Goal: Transaction & Acquisition: Purchase product/service

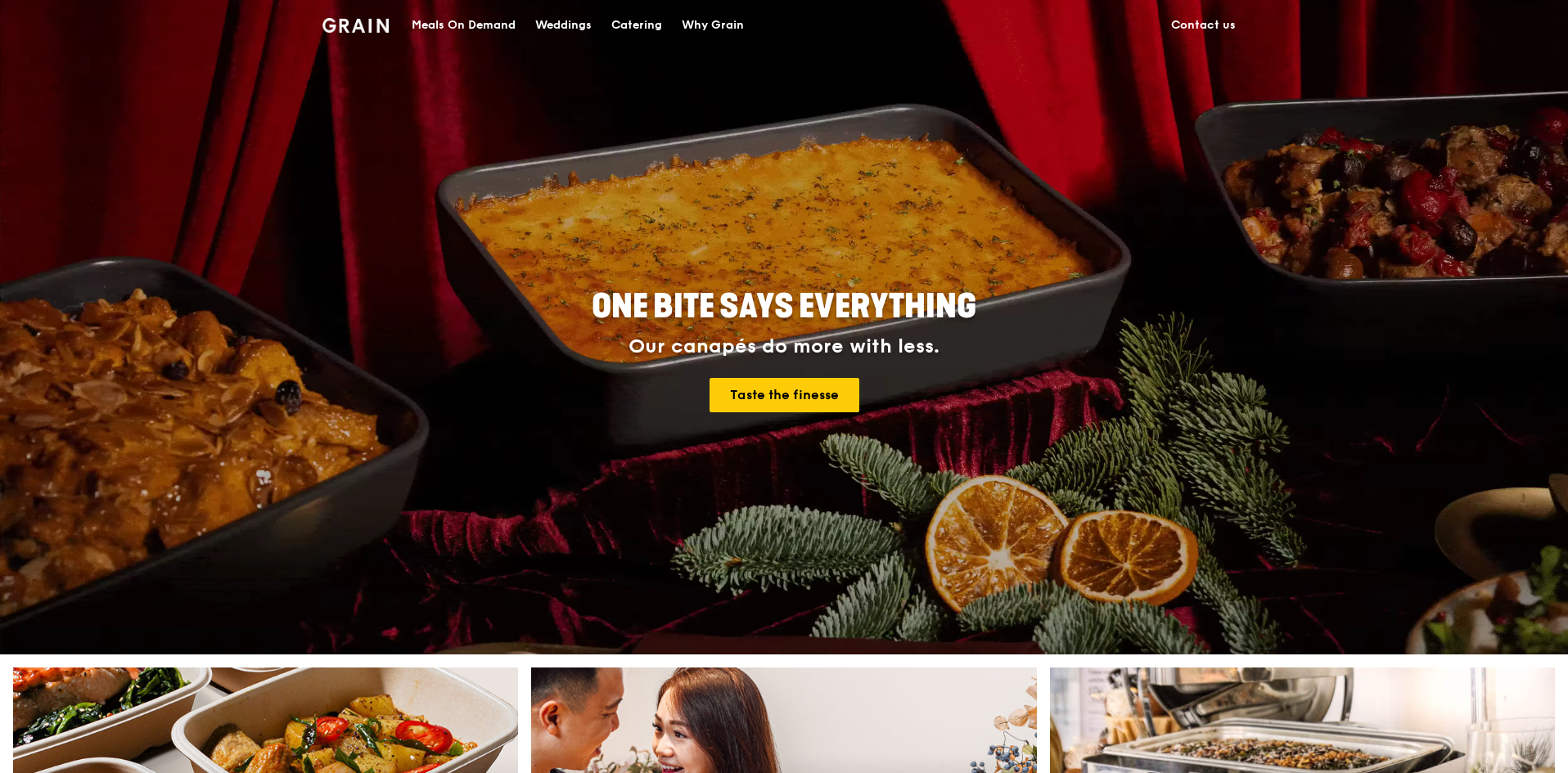
click at [465, 26] on div "Meals On Demand" at bounding box center [463, 25] width 104 height 49
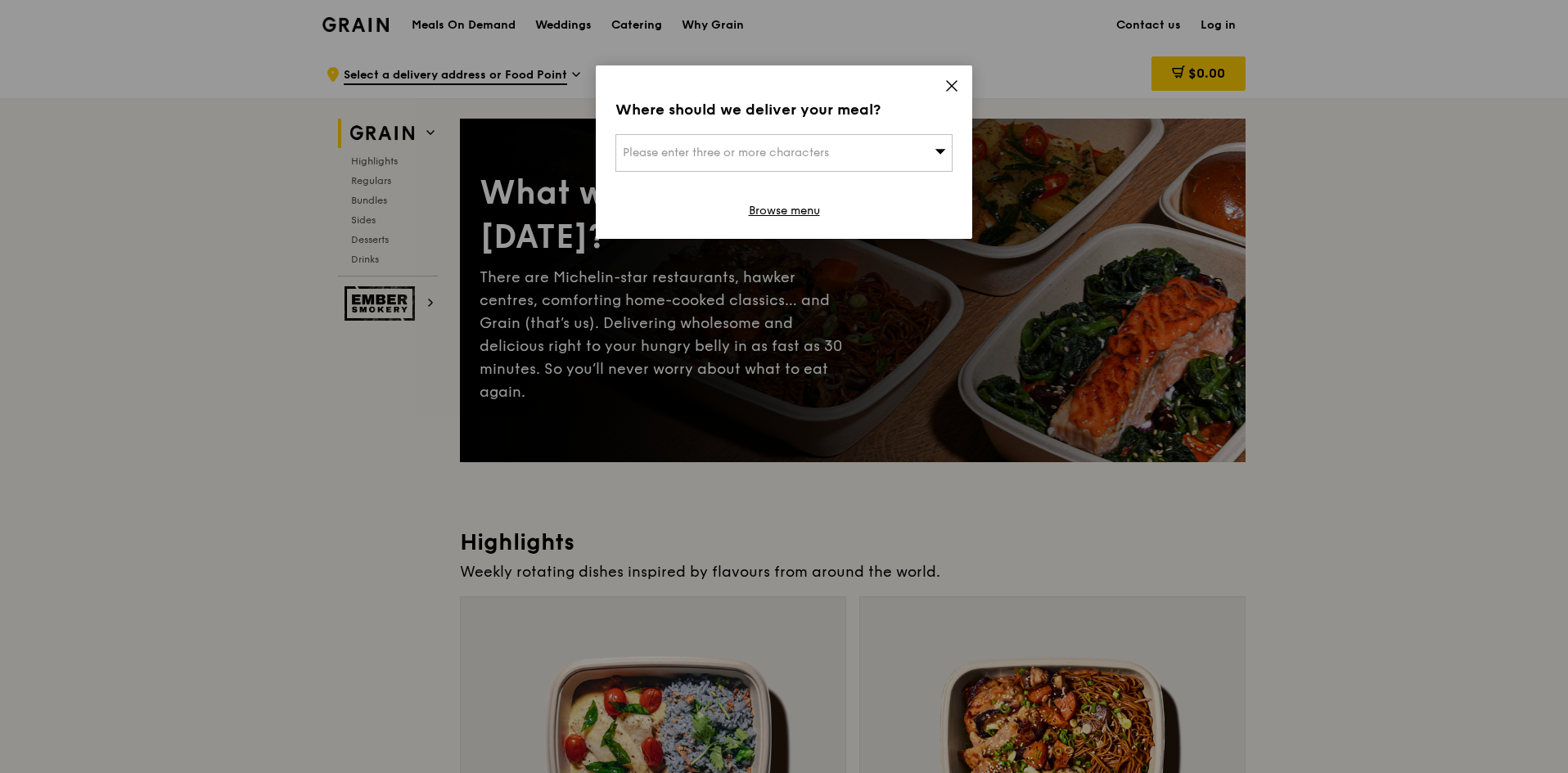
click at [907, 156] on div "Please enter three or more characters" at bounding box center [784, 152] width 337 height 37
click at [950, 85] on icon at bounding box center [952, 85] width 14 height 14
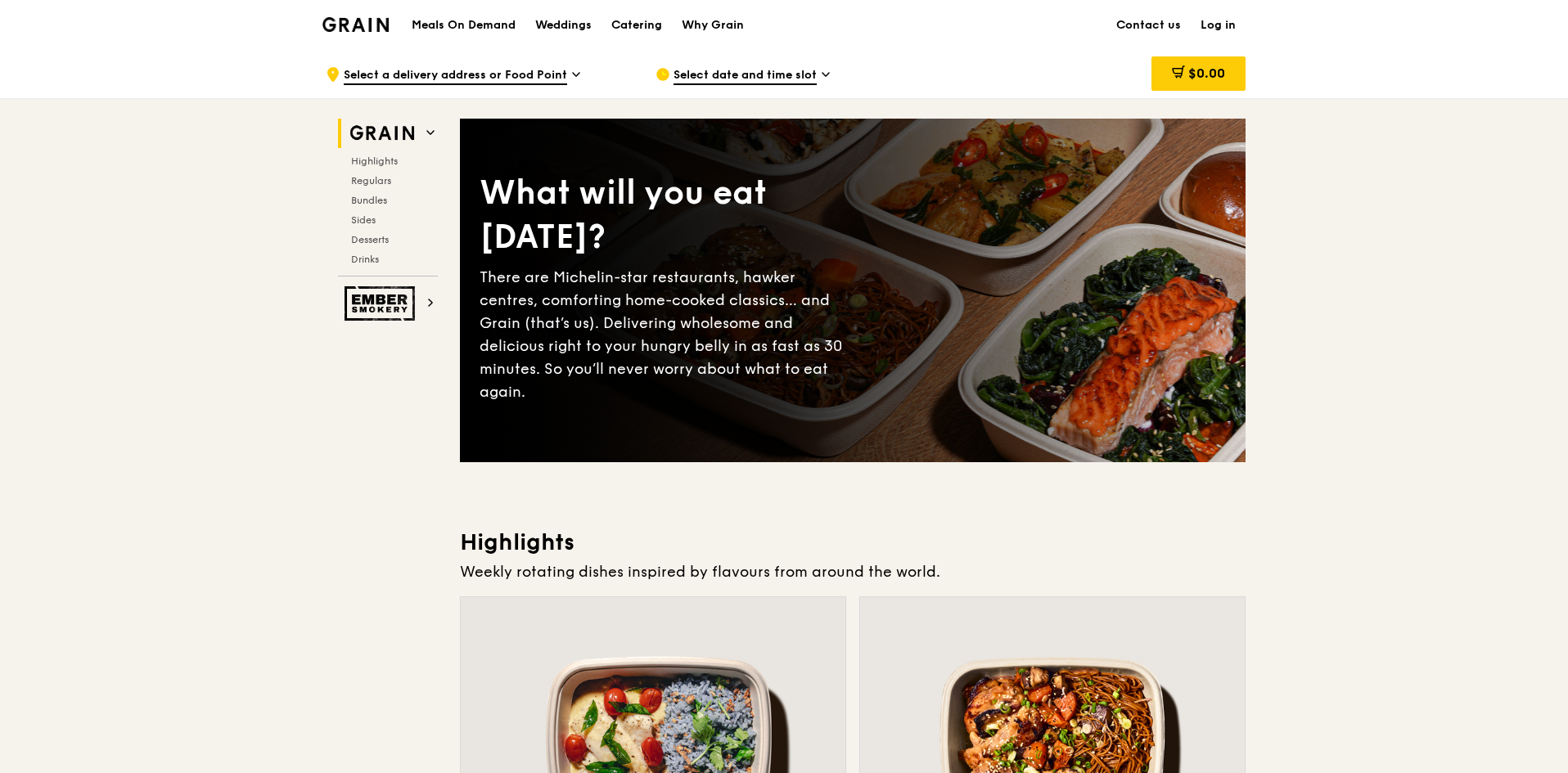
click at [387, 318] on img at bounding box center [382, 303] width 76 height 34
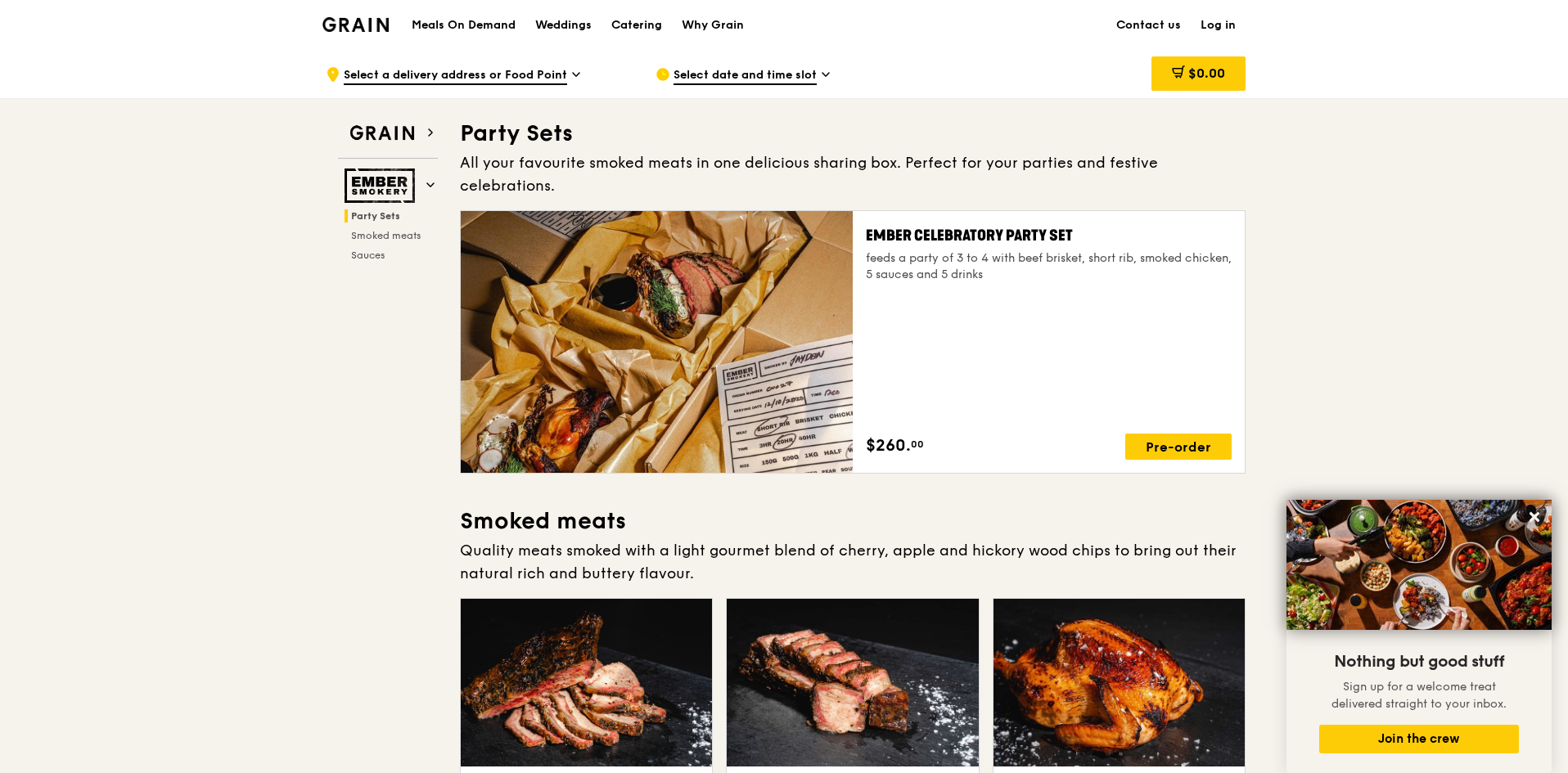
click at [389, 215] on span "Party Sets" at bounding box center [375, 216] width 49 height 11
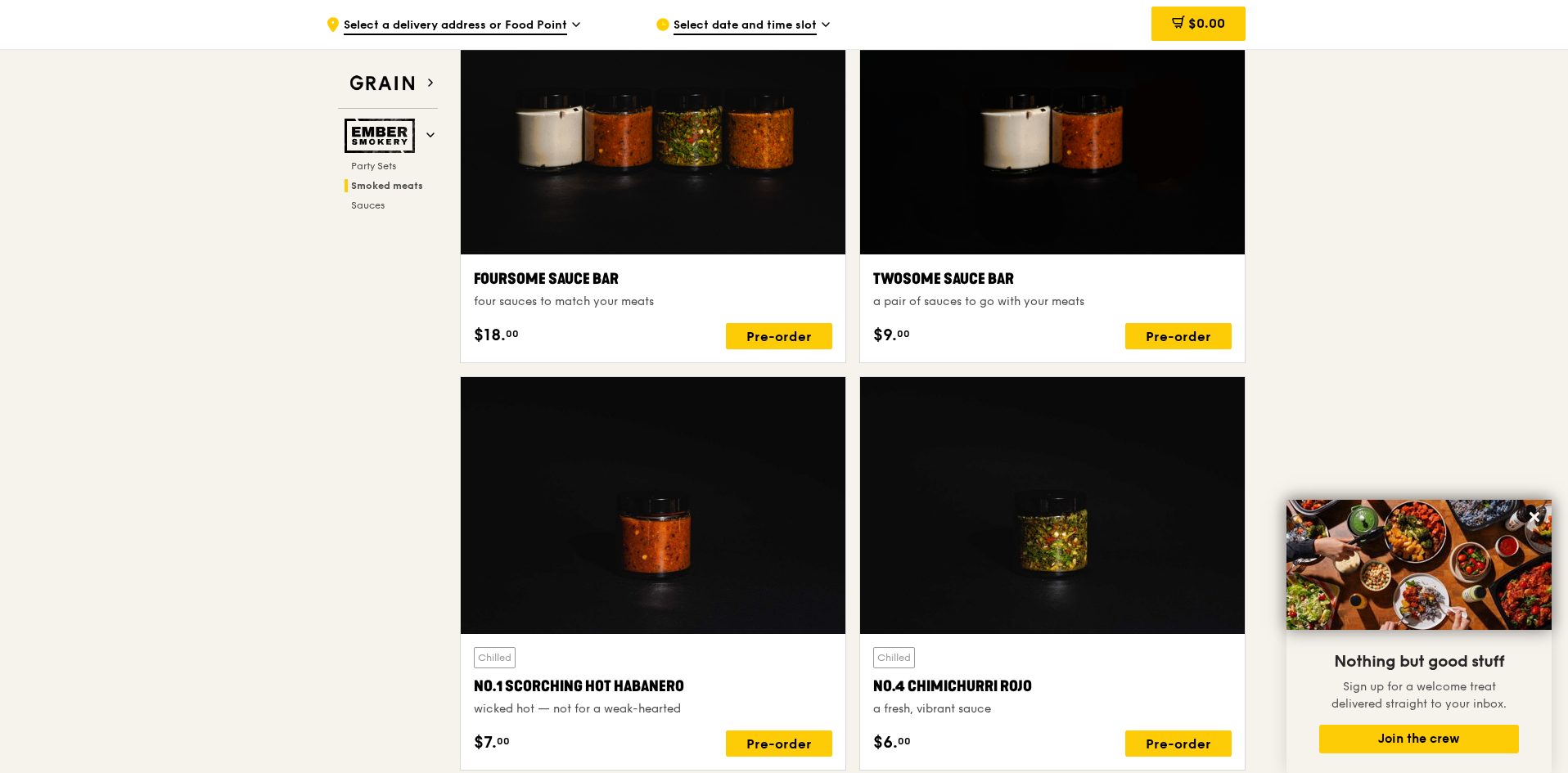
scroll to position [462, 0]
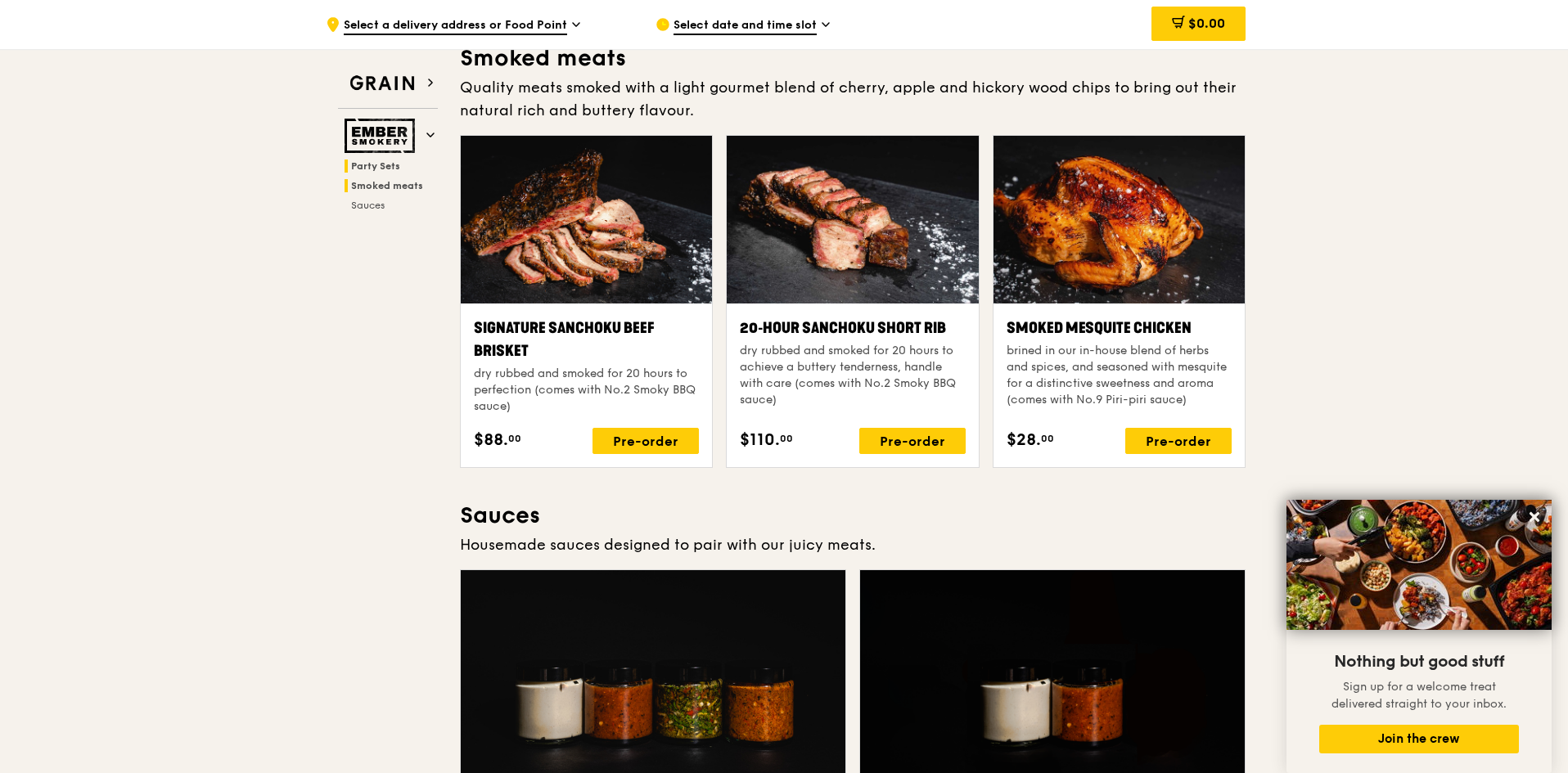
click at [381, 168] on span "Party Sets" at bounding box center [375, 166] width 49 height 11
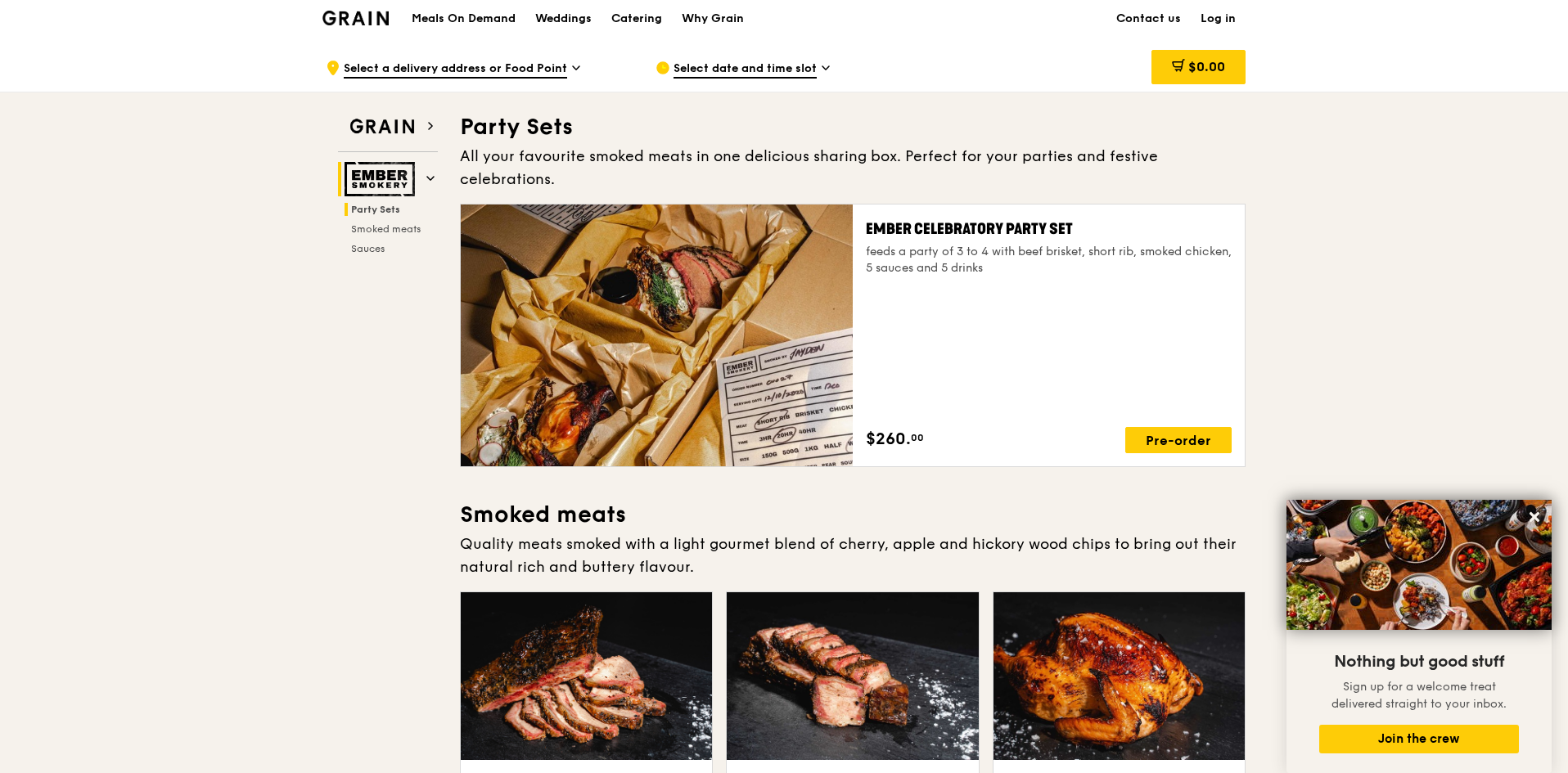
scroll to position [0, 0]
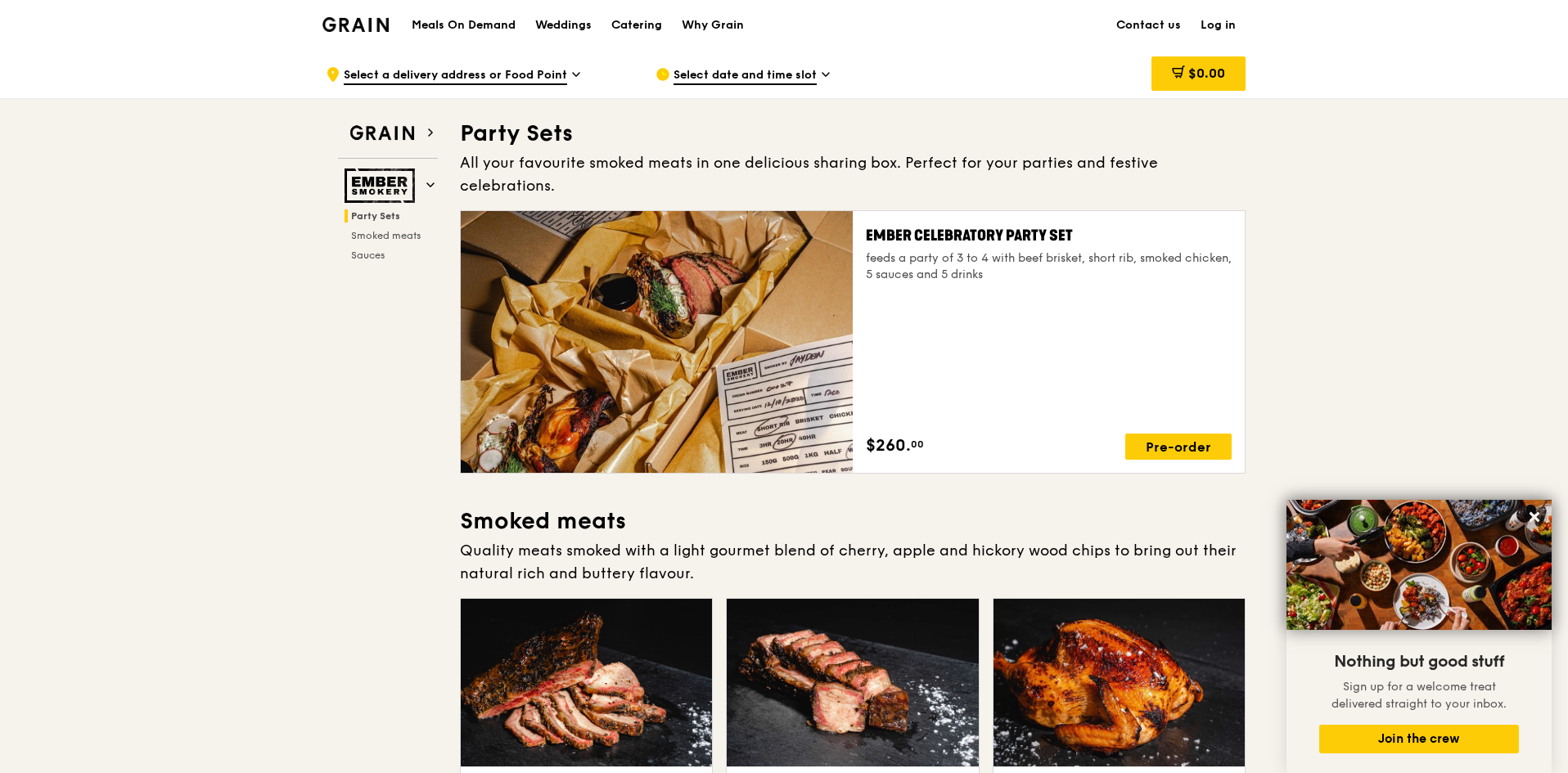
click at [448, 18] on h1 "Meals On Demand" at bounding box center [463, 25] width 104 height 16
click at [484, 75] on span "Select a delivery address or Food Point" at bounding box center [455, 76] width 223 height 18
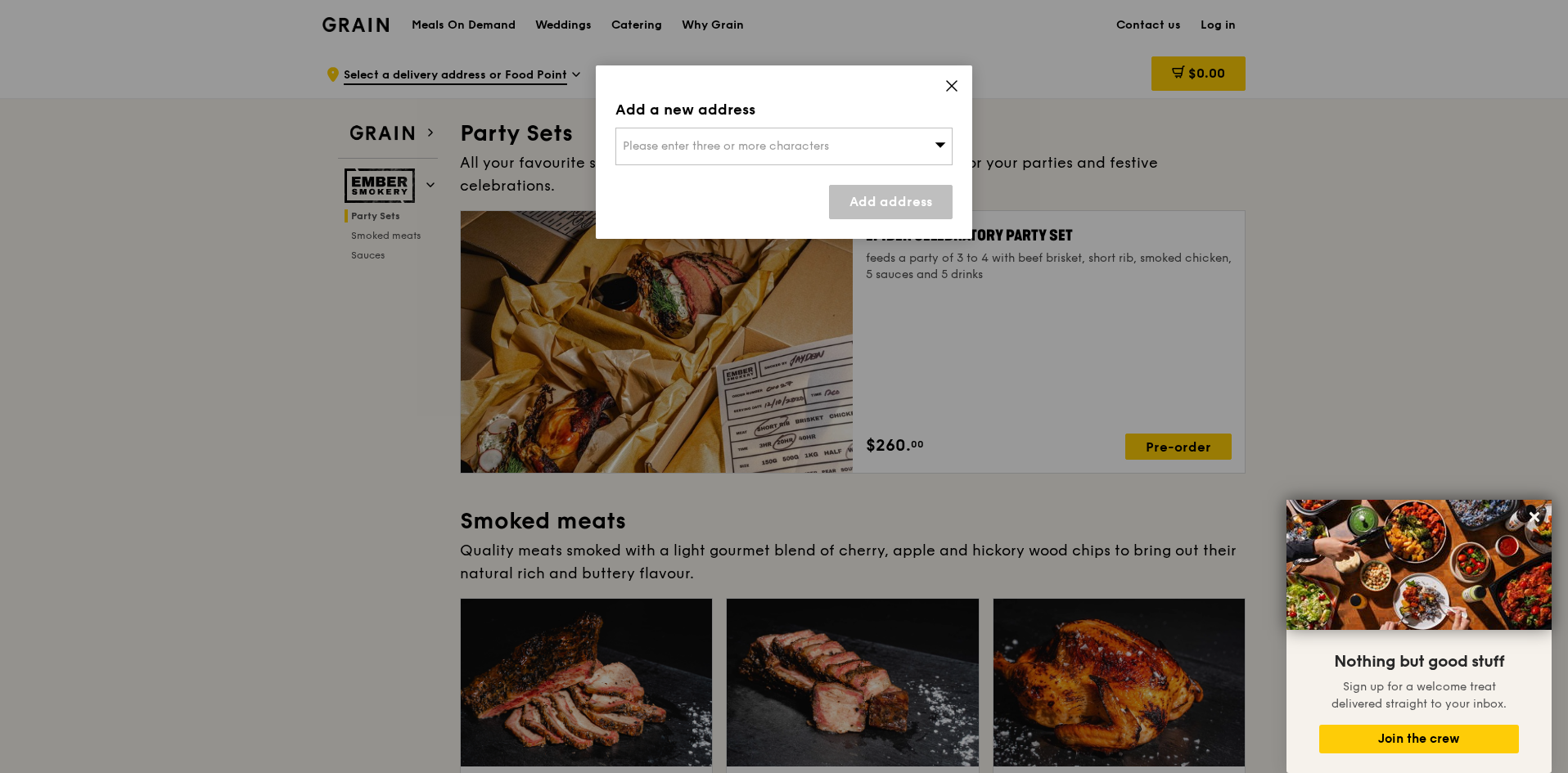
click at [659, 142] on span "Please enter three or more characters" at bounding box center [726, 145] width 206 height 14
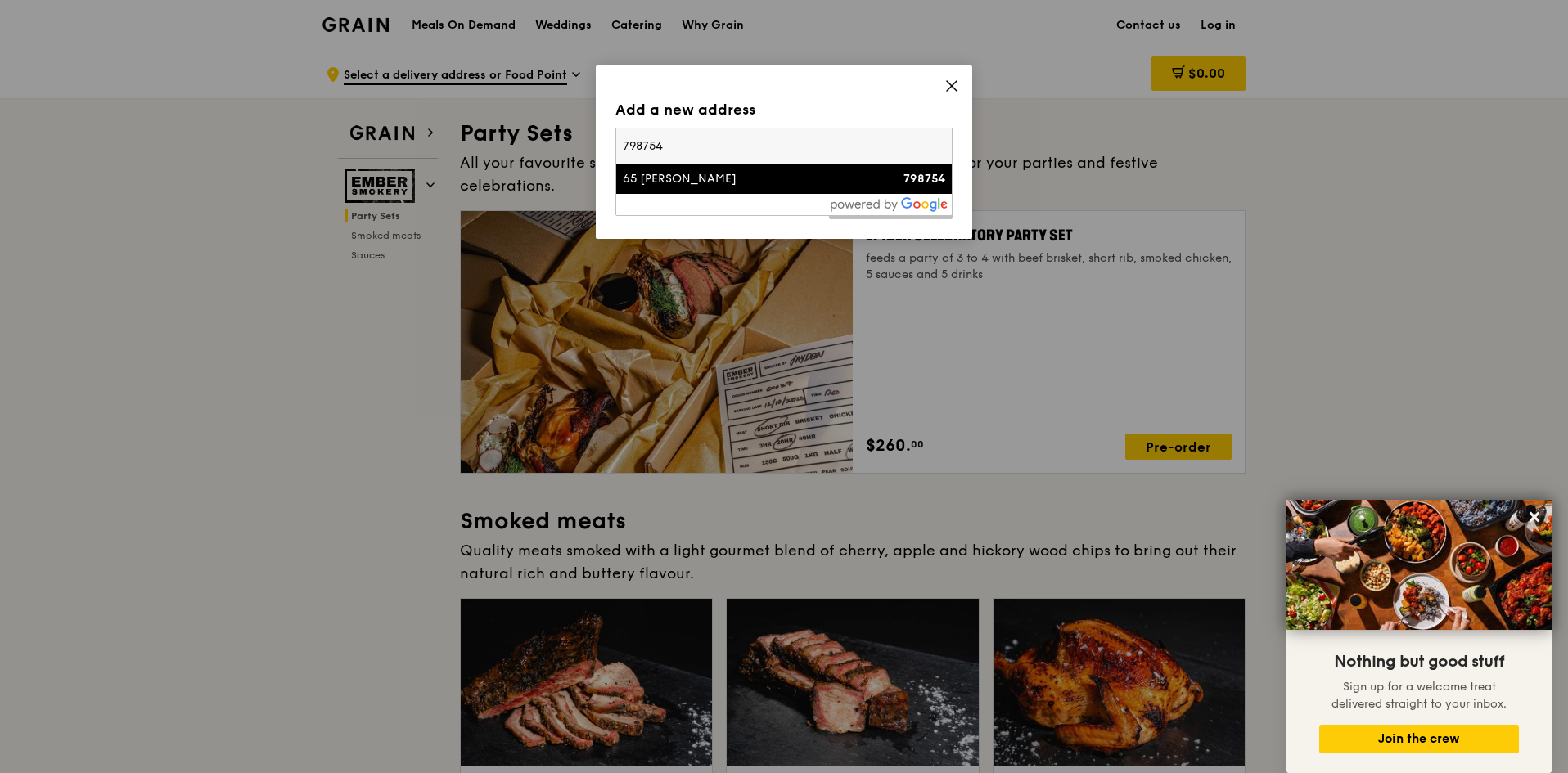
type input "798754"
click at [683, 189] on li "65 [PERSON_NAME] 798754" at bounding box center [784, 179] width 336 height 30
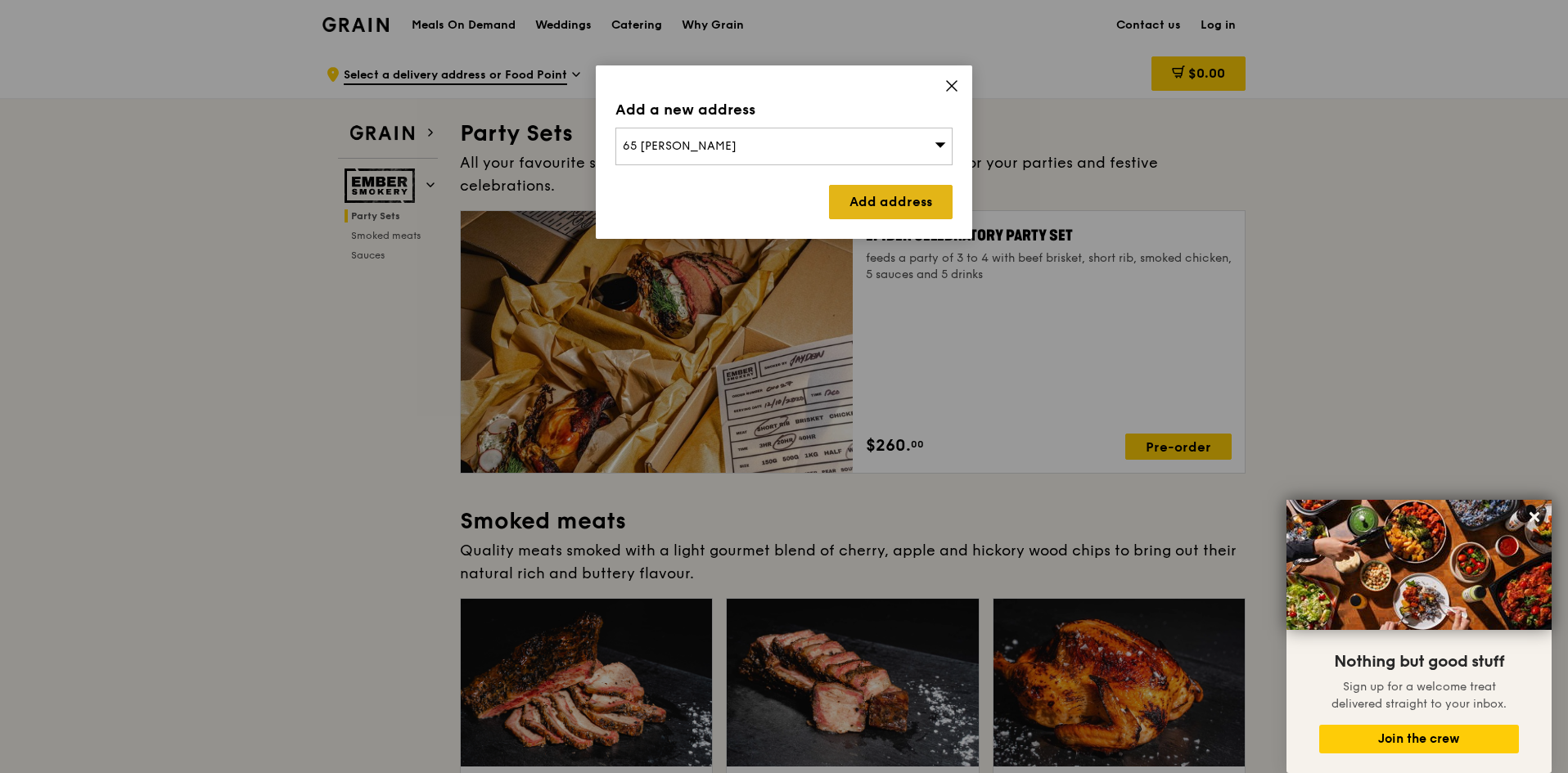
click at [909, 202] on link "Add address" at bounding box center [890, 202] width 123 height 34
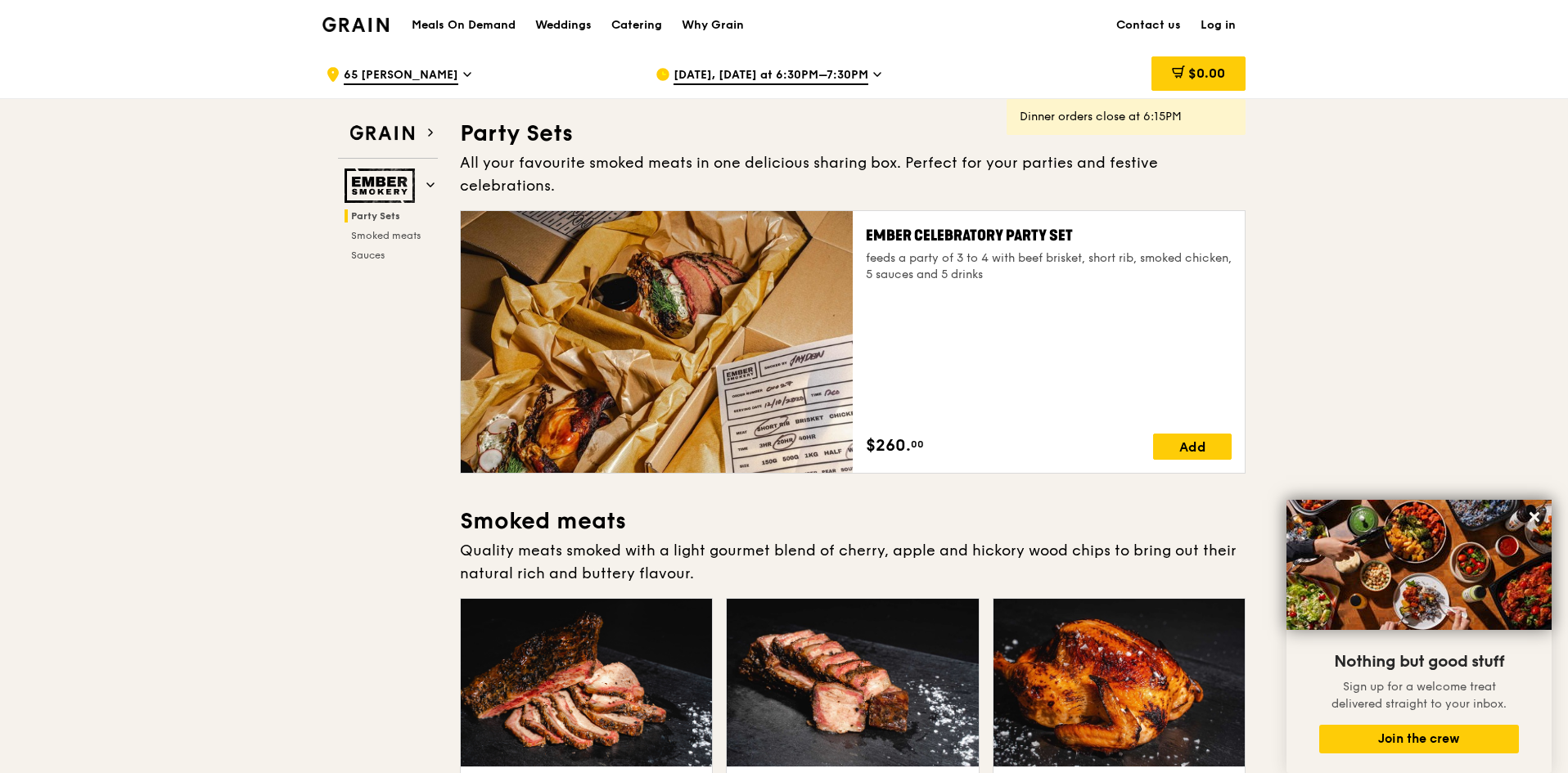
click at [711, 77] on span "[DATE], [DATE] at 6:30PM–7:30PM" at bounding box center [772, 76] width 195 height 18
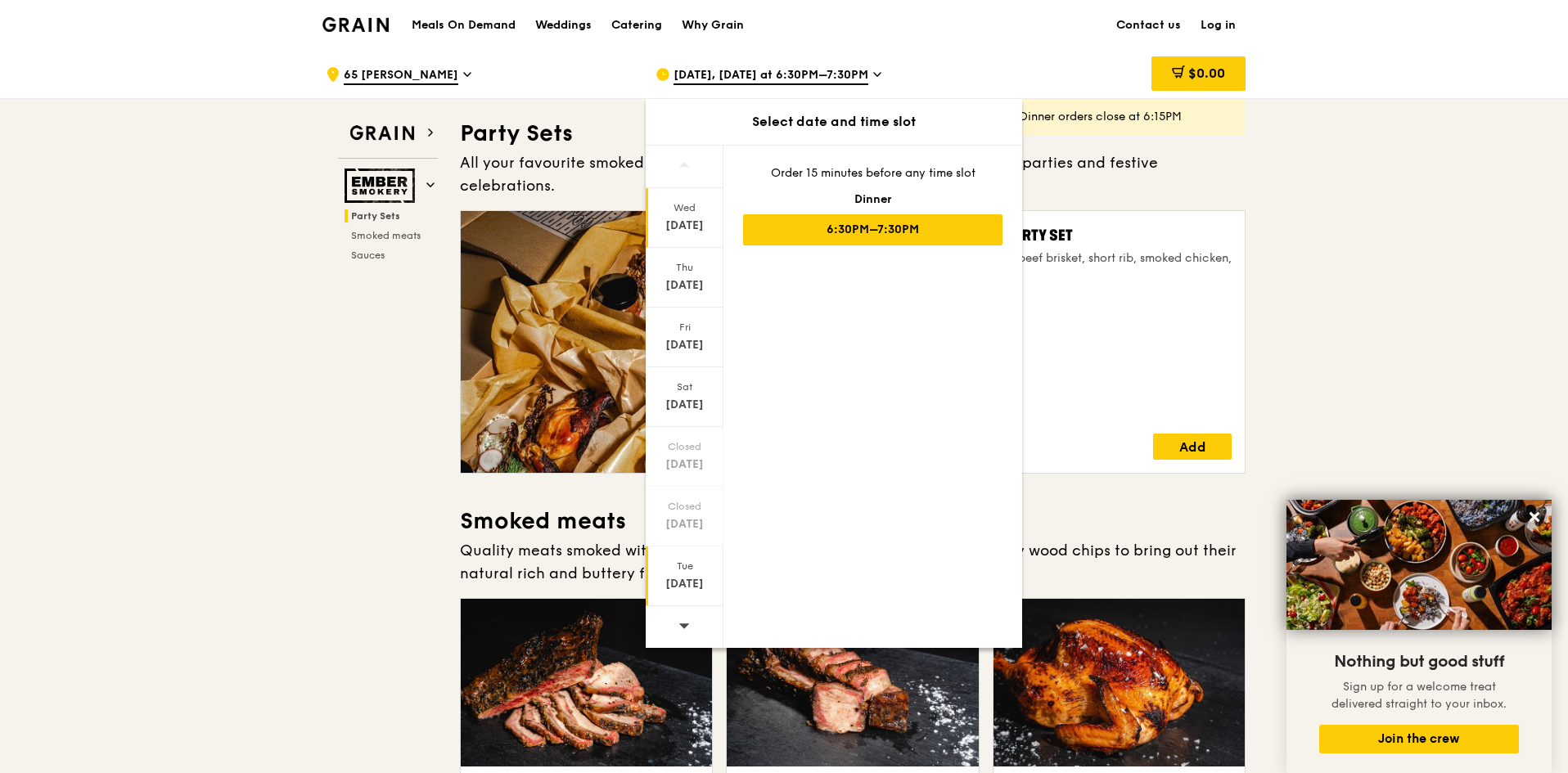
click at [687, 573] on div "[DATE]" at bounding box center [684, 576] width 78 height 59
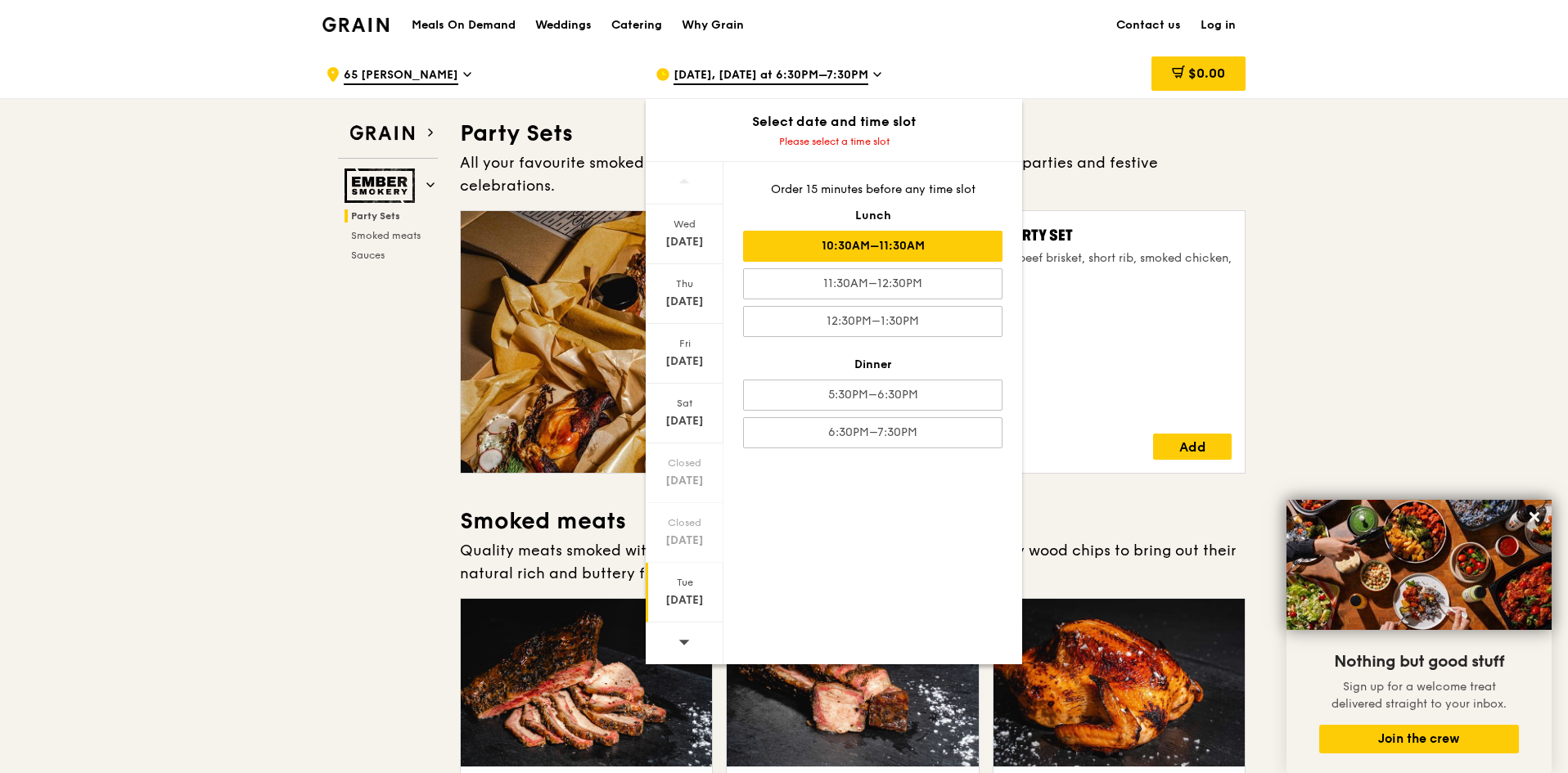
click at [927, 245] on div "10:30AM–11:30AM" at bounding box center [872, 246] width 259 height 31
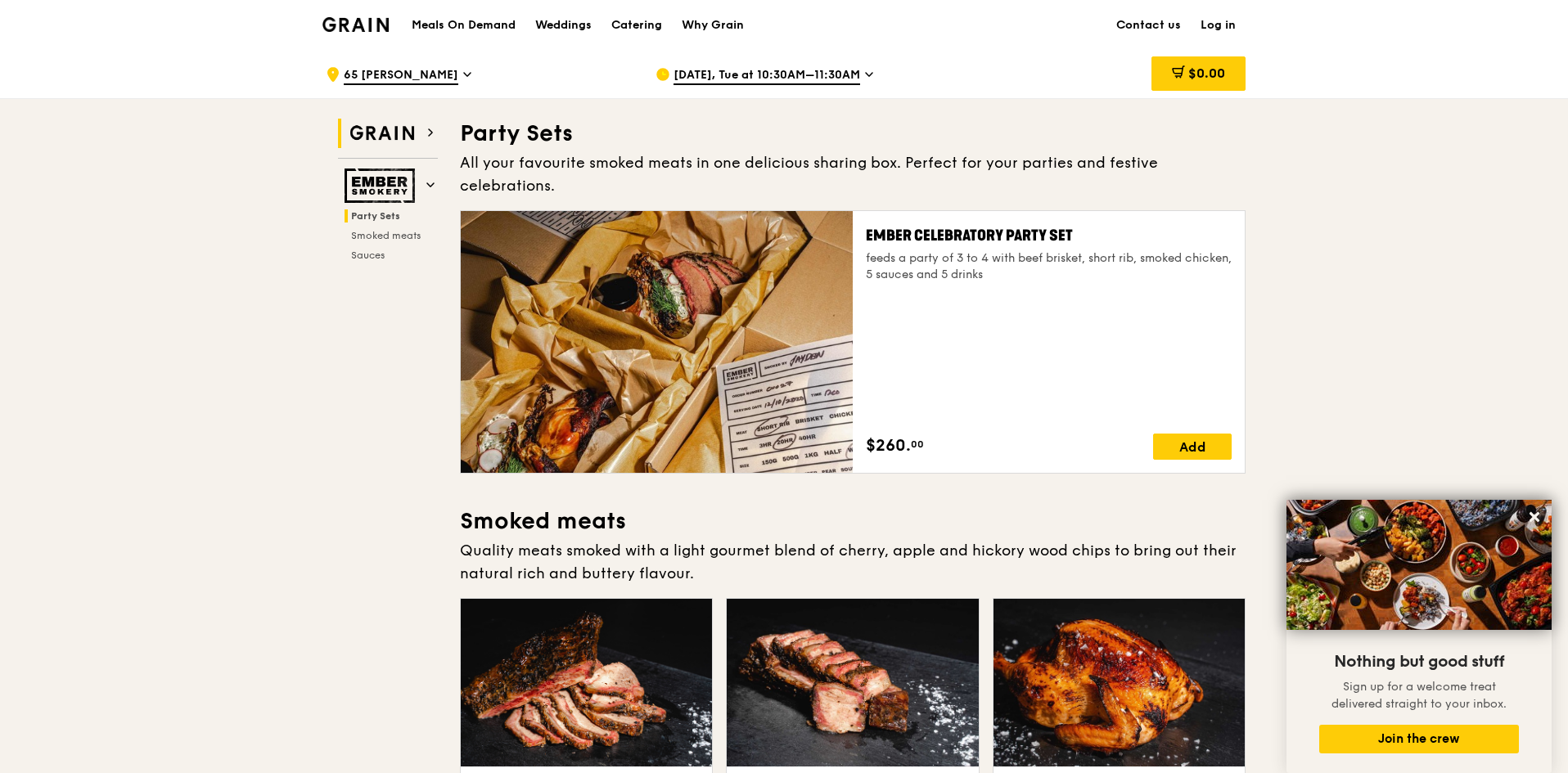
click at [367, 138] on img at bounding box center [382, 133] width 76 height 30
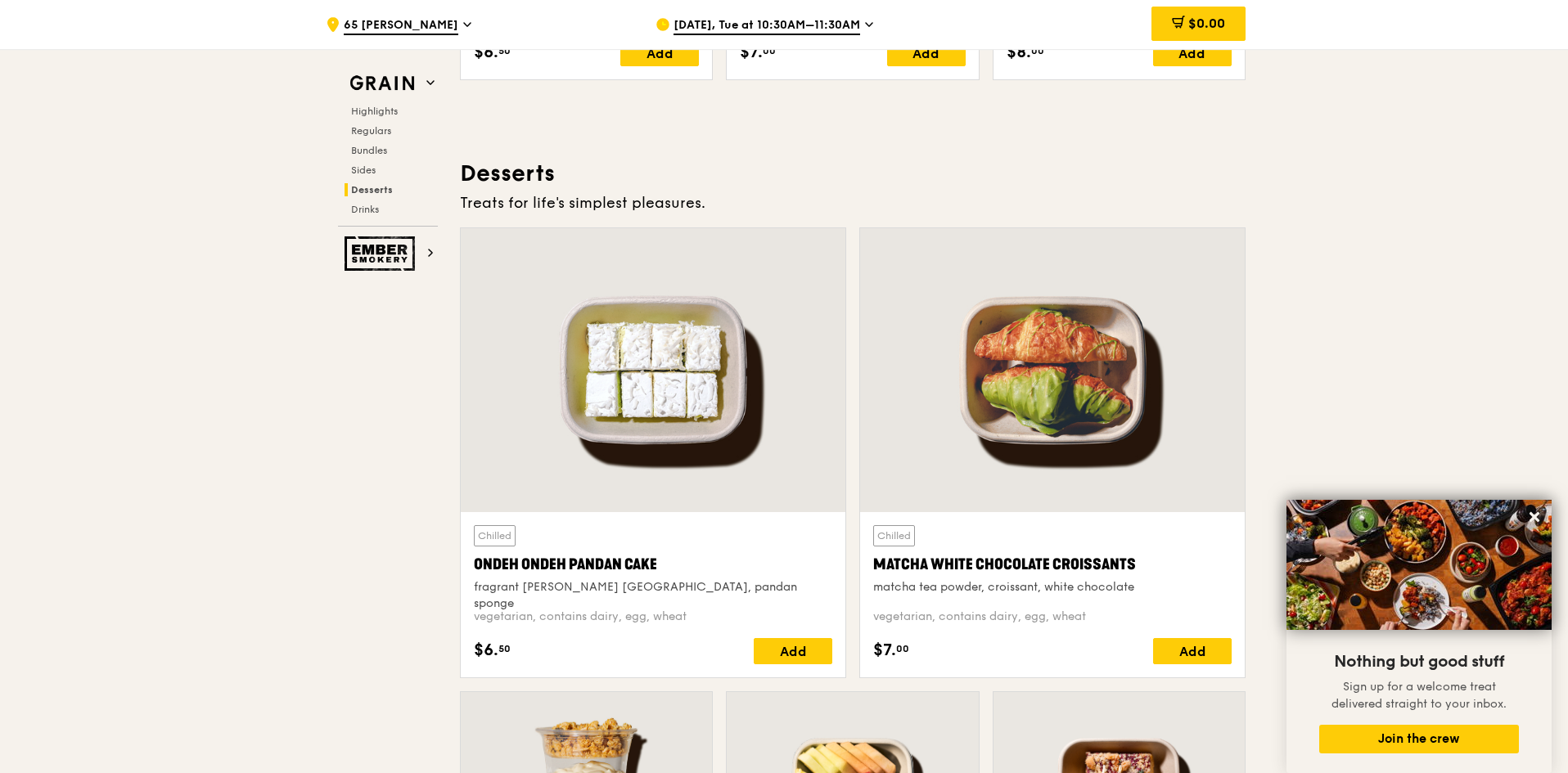
scroll to position [4326, 0]
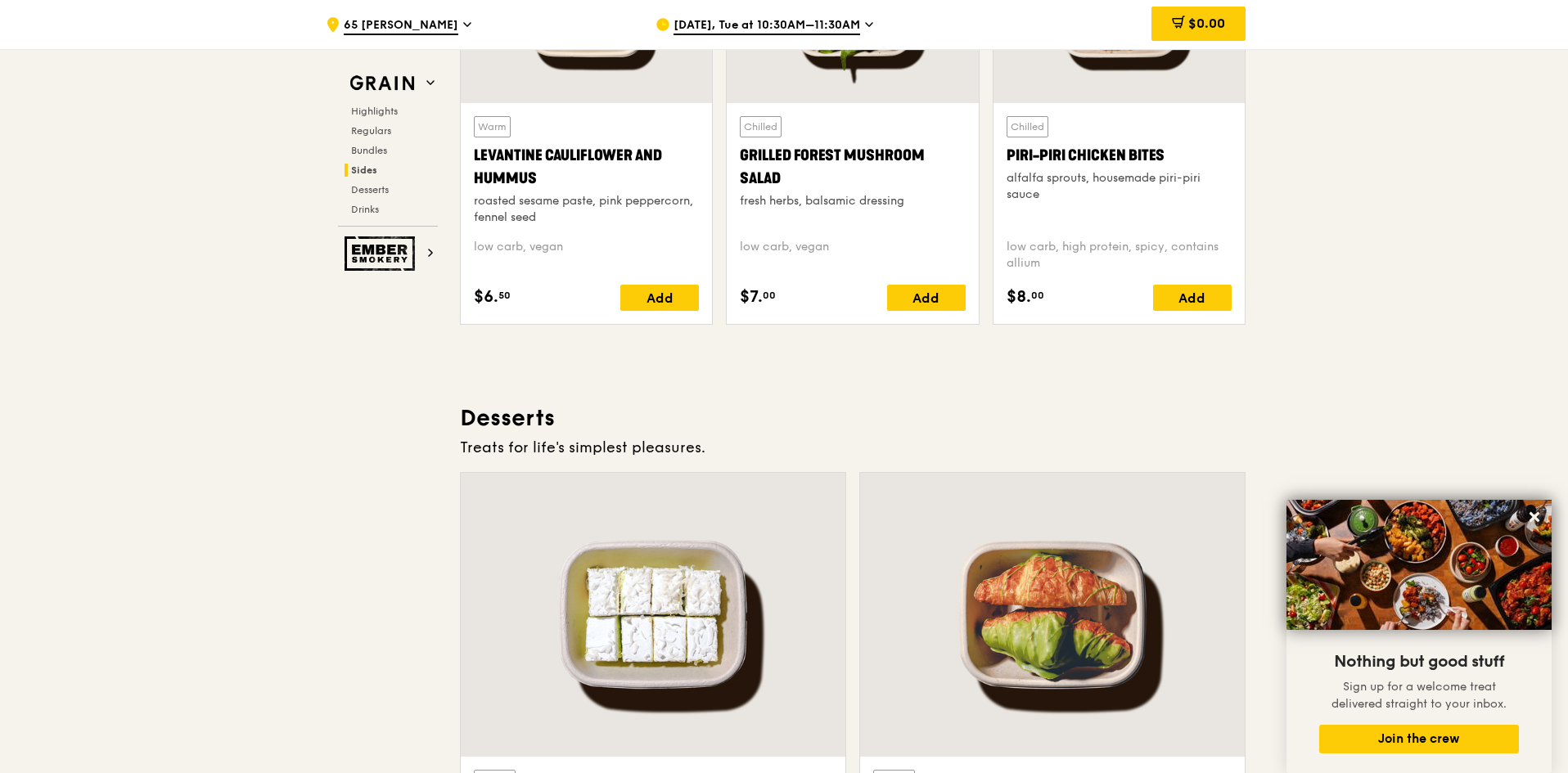
click at [819, 27] on span "[DATE], Tue at 10:30AM–11:30AM" at bounding box center [767, 26] width 187 height 18
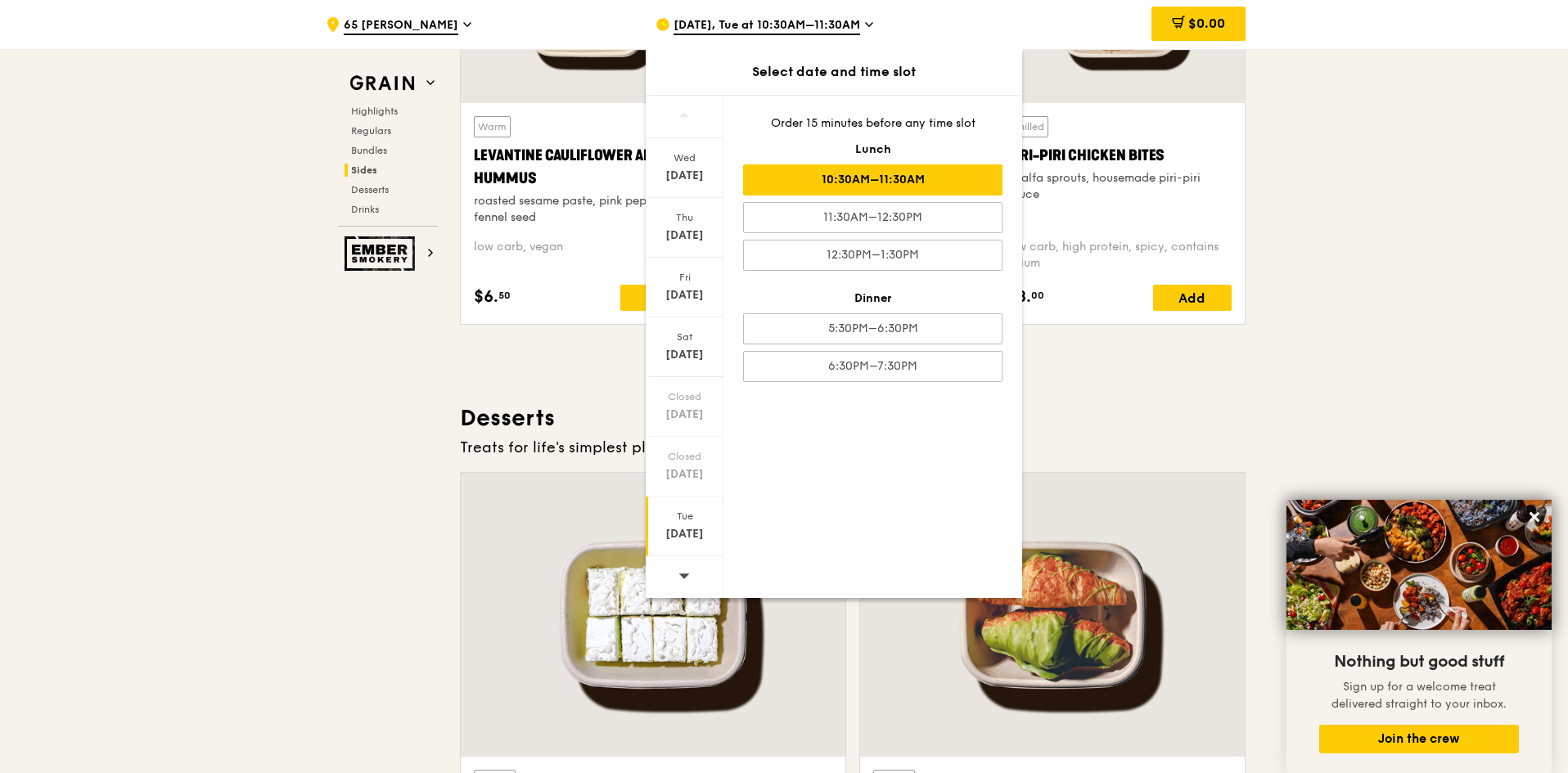
click at [675, 569] on div at bounding box center [684, 577] width 78 height 42
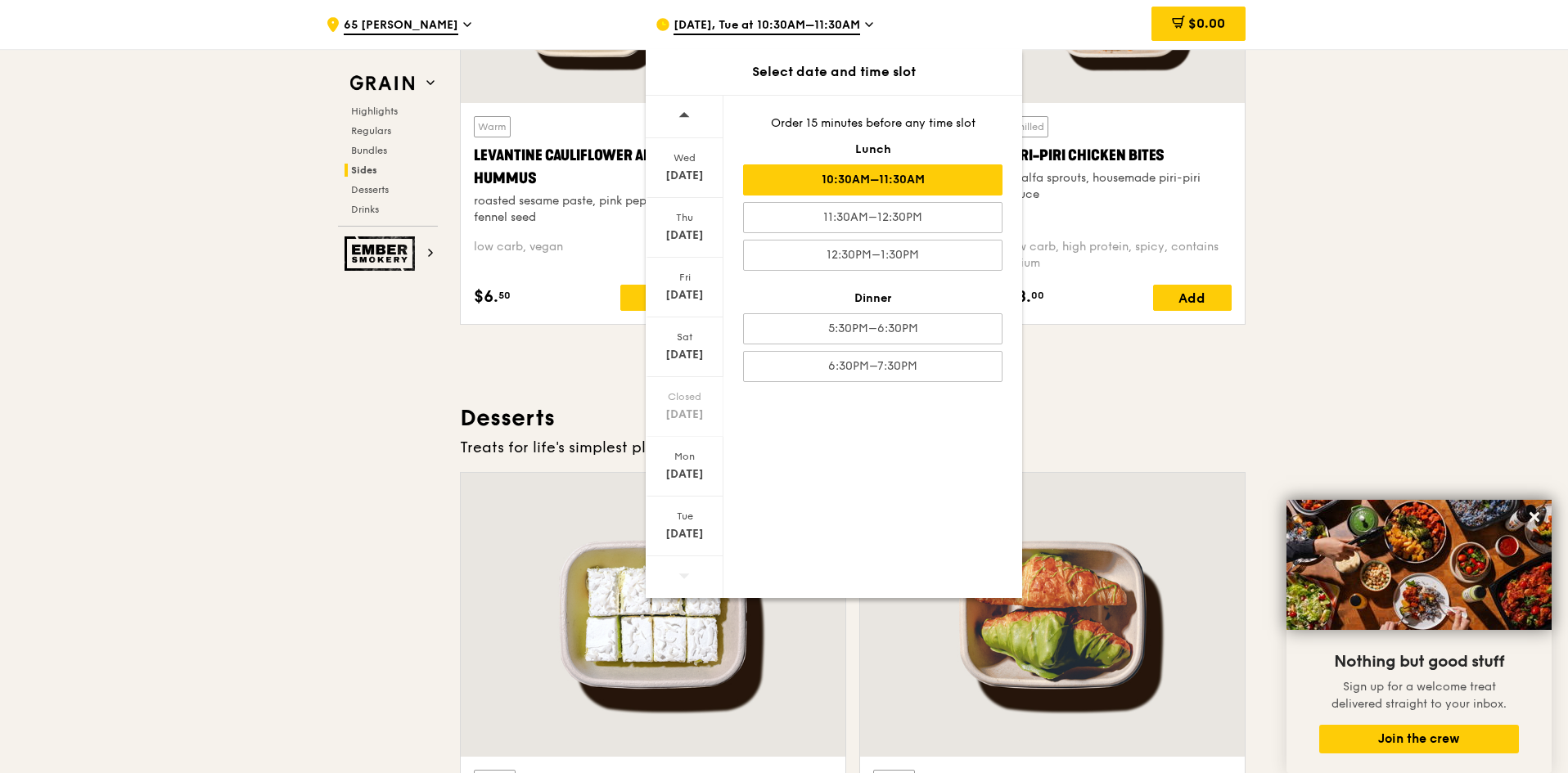
click at [679, 585] on span at bounding box center [684, 575] width 11 height 38
click at [690, 356] on div "[DATE]" at bounding box center [684, 355] width 73 height 16
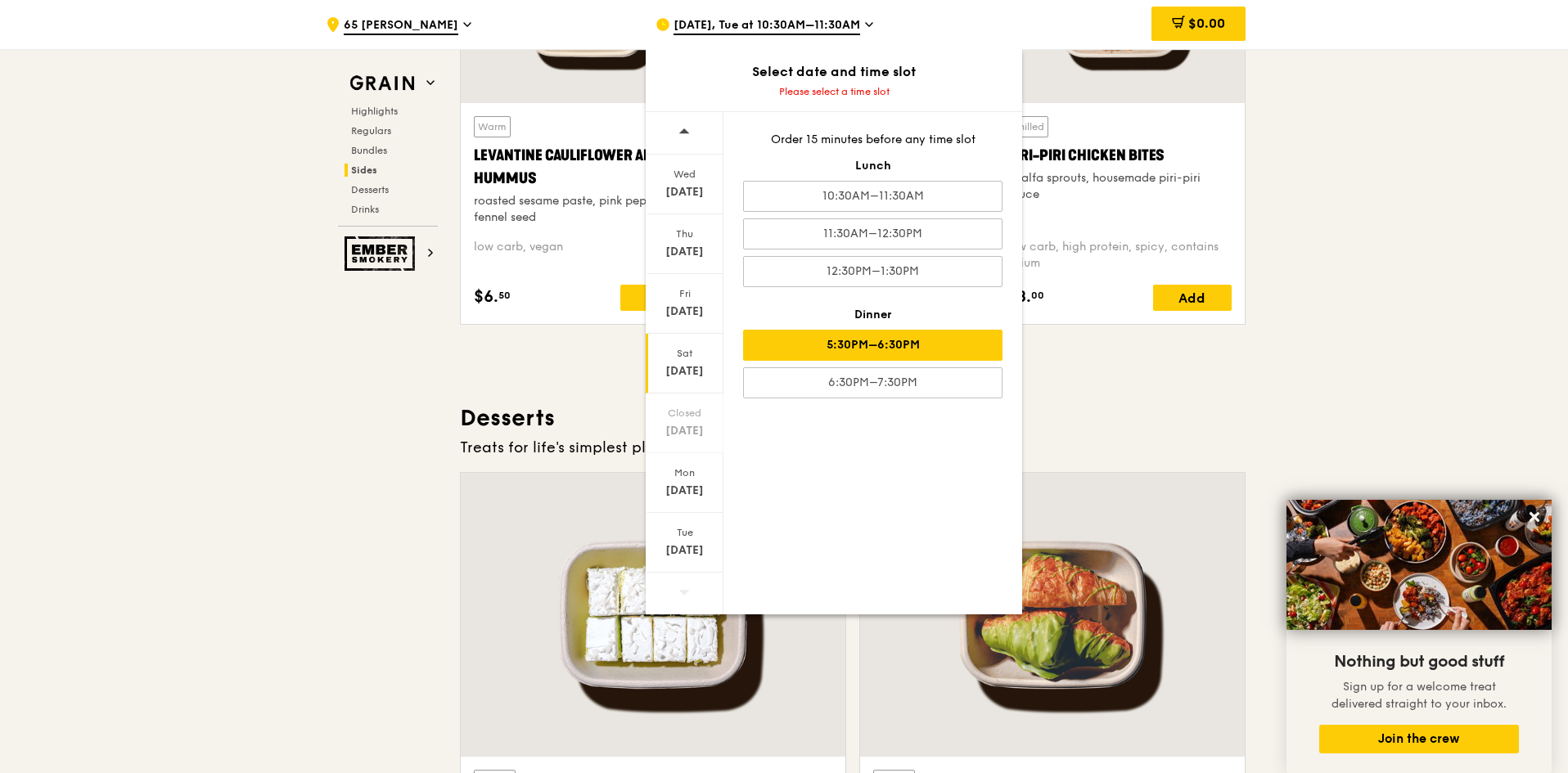
click at [895, 347] on div "5:30PM–6:30PM" at bounding box center [872, 345] width 259 height 31
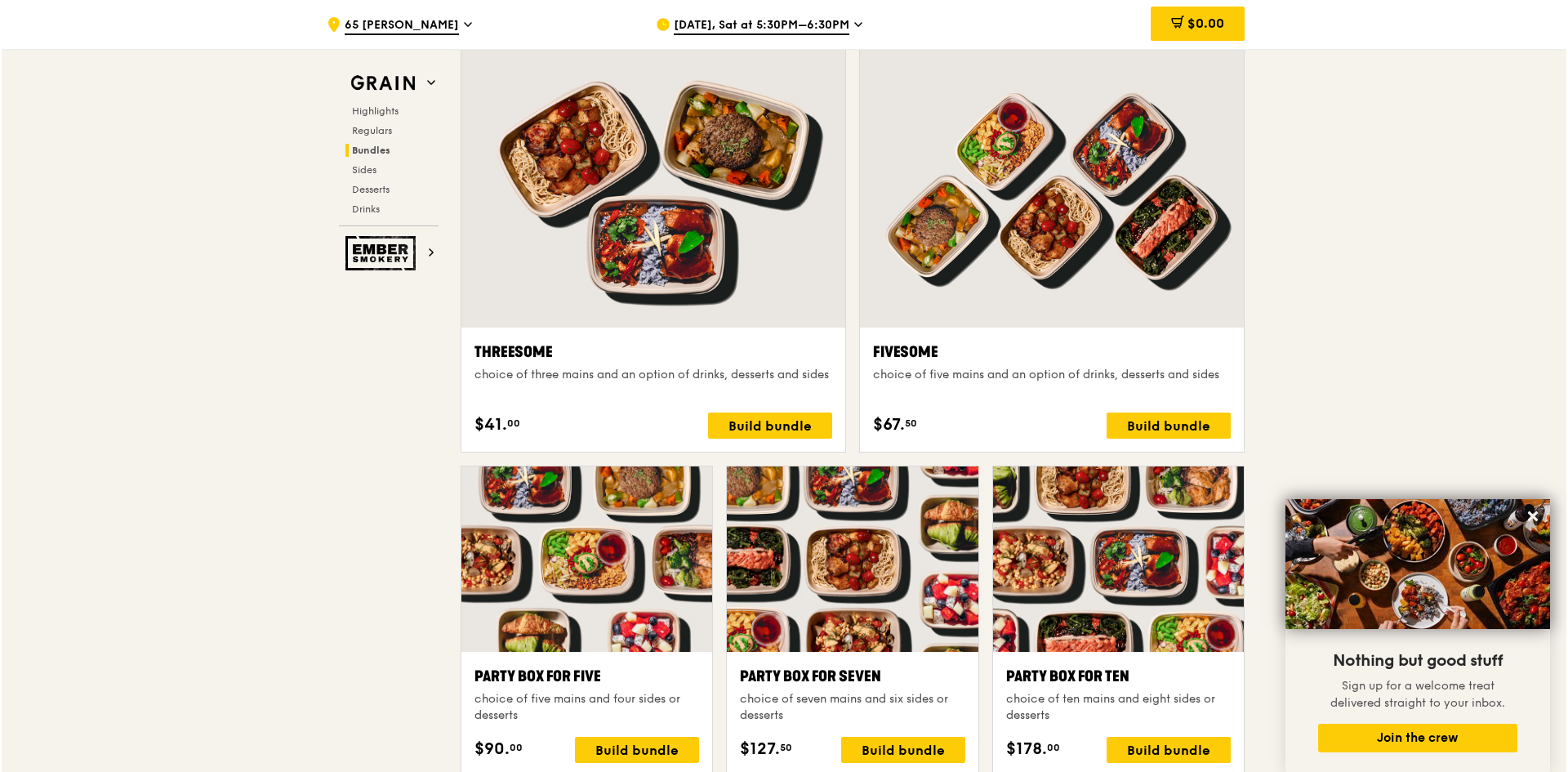
scroll to position [2931, 0]
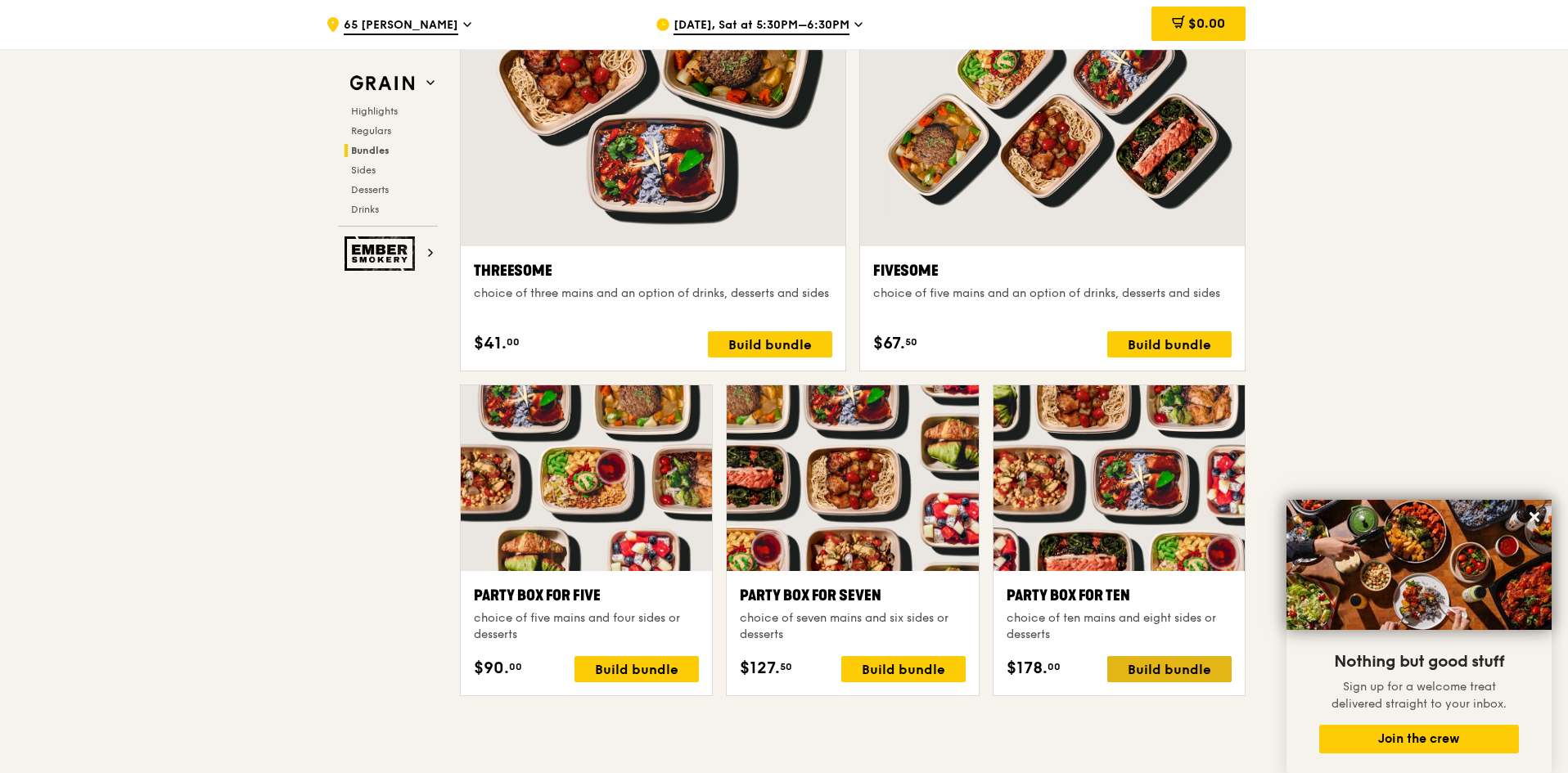
click at [1155, 676] on div "Build bundle" at bounding box center [1170, 669] width 124 height 26
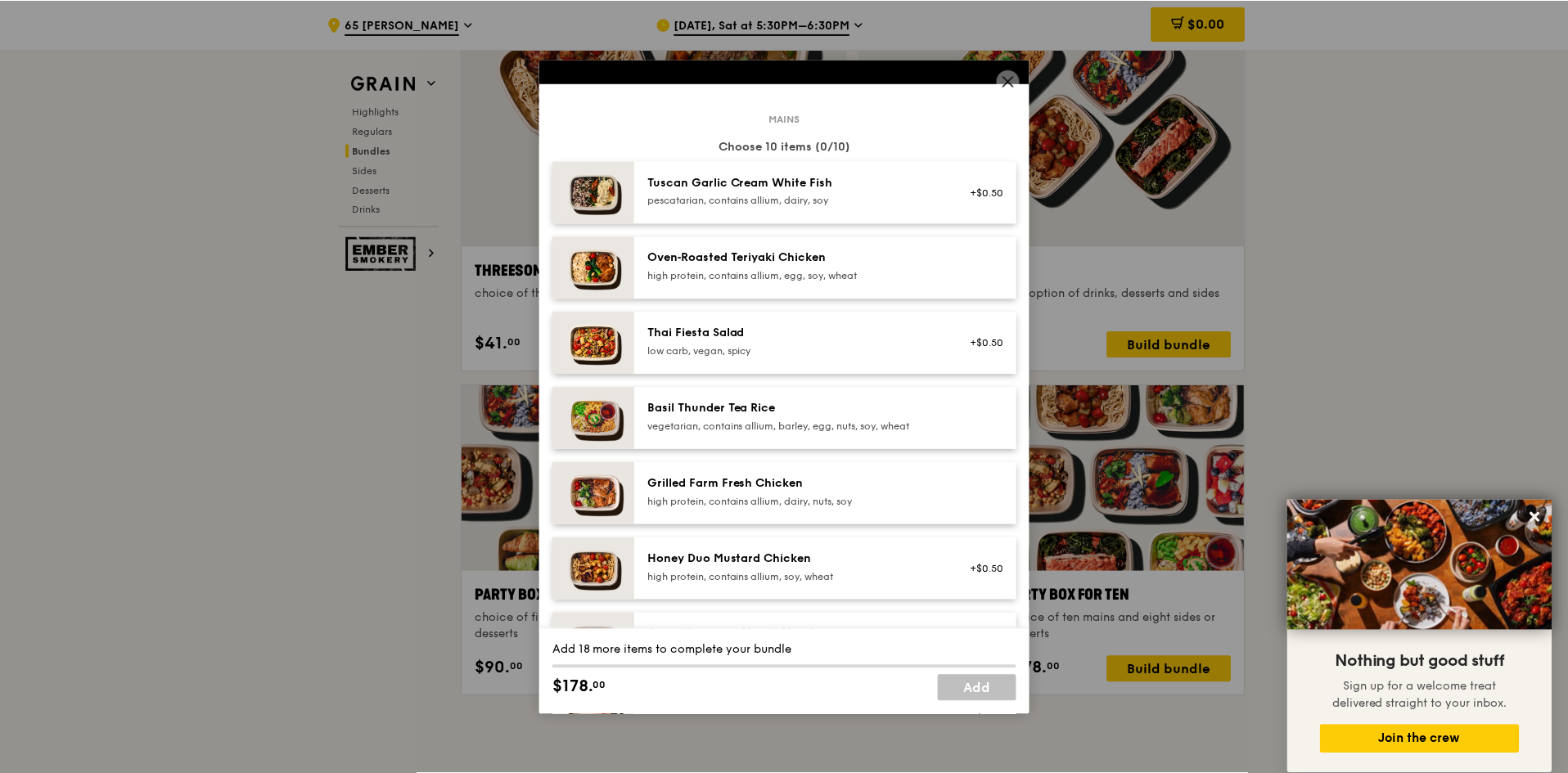
scroll to position [82, 0]
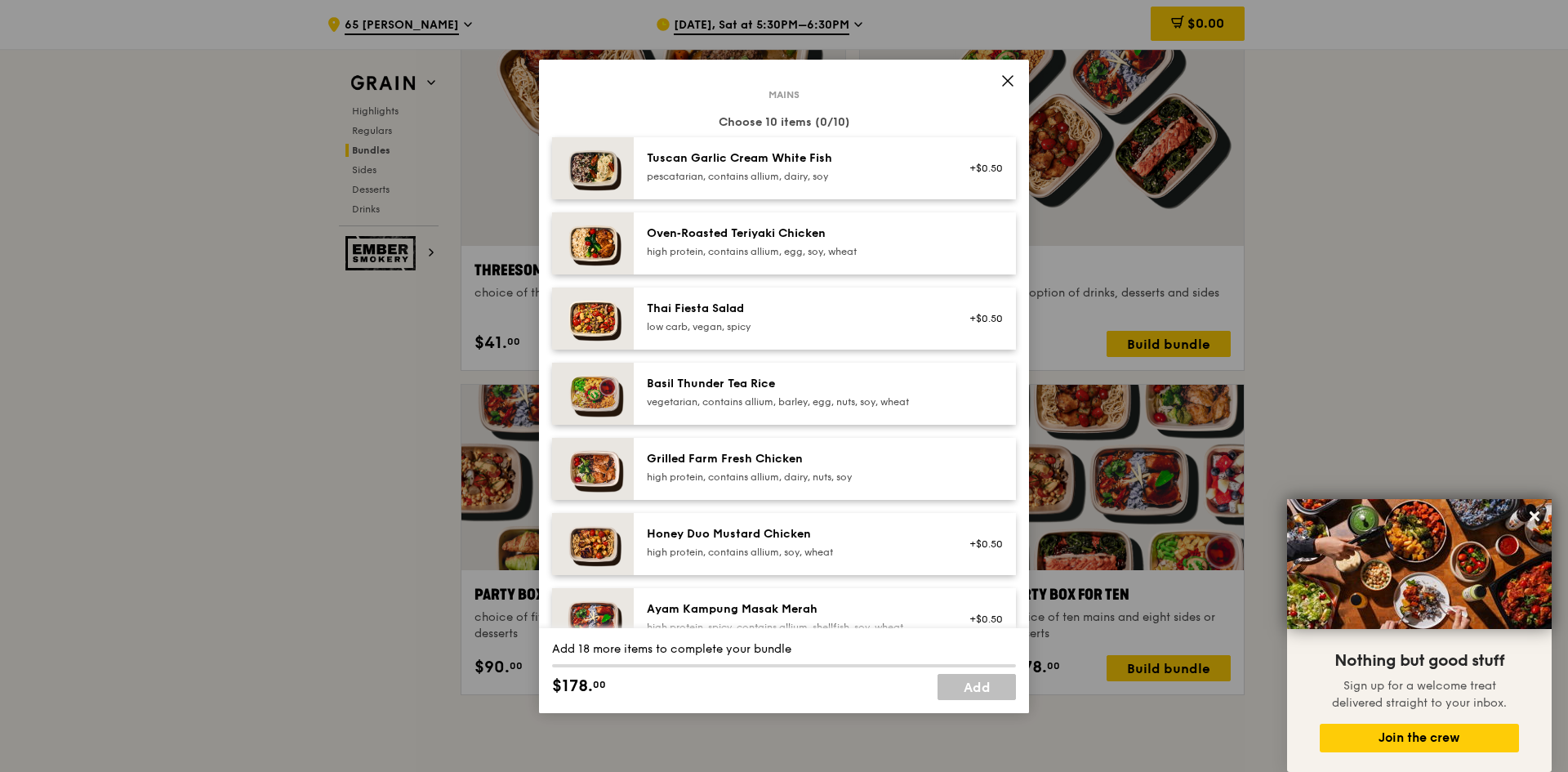
click at [1011, 84] on icon at bounding box center [1007, 81] width 10 height 10
